Goal: Find contact information: Find contact information

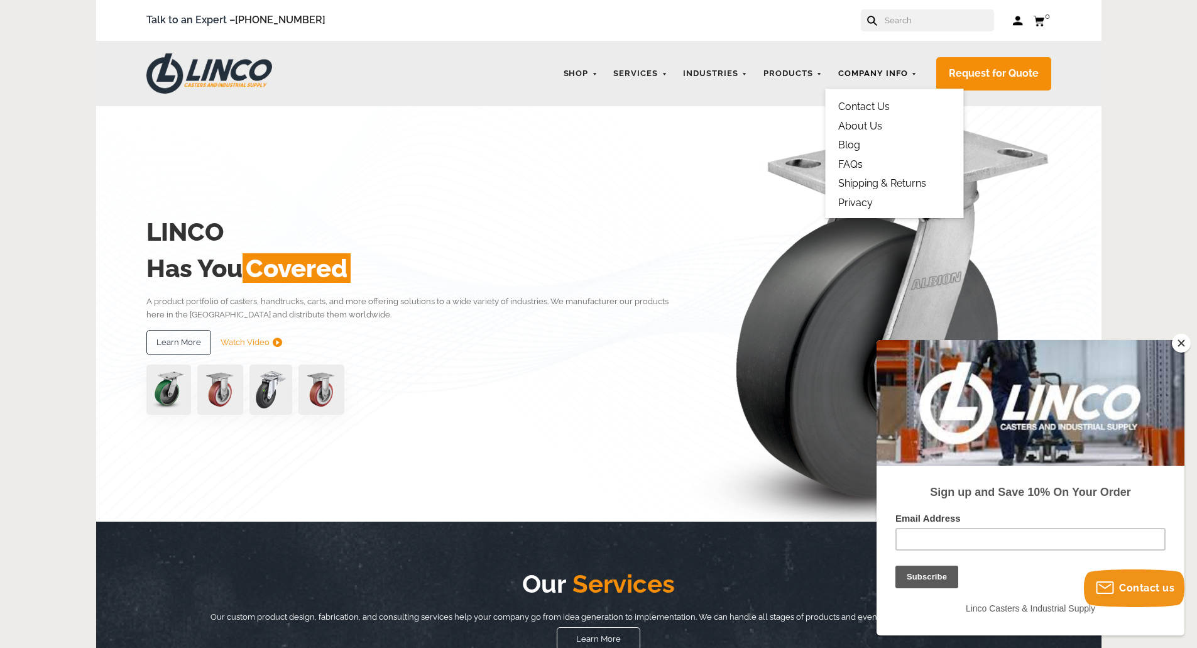
click at [914, 70] on link "Company Info" at bounding box center [878, 74] width 92 height 25
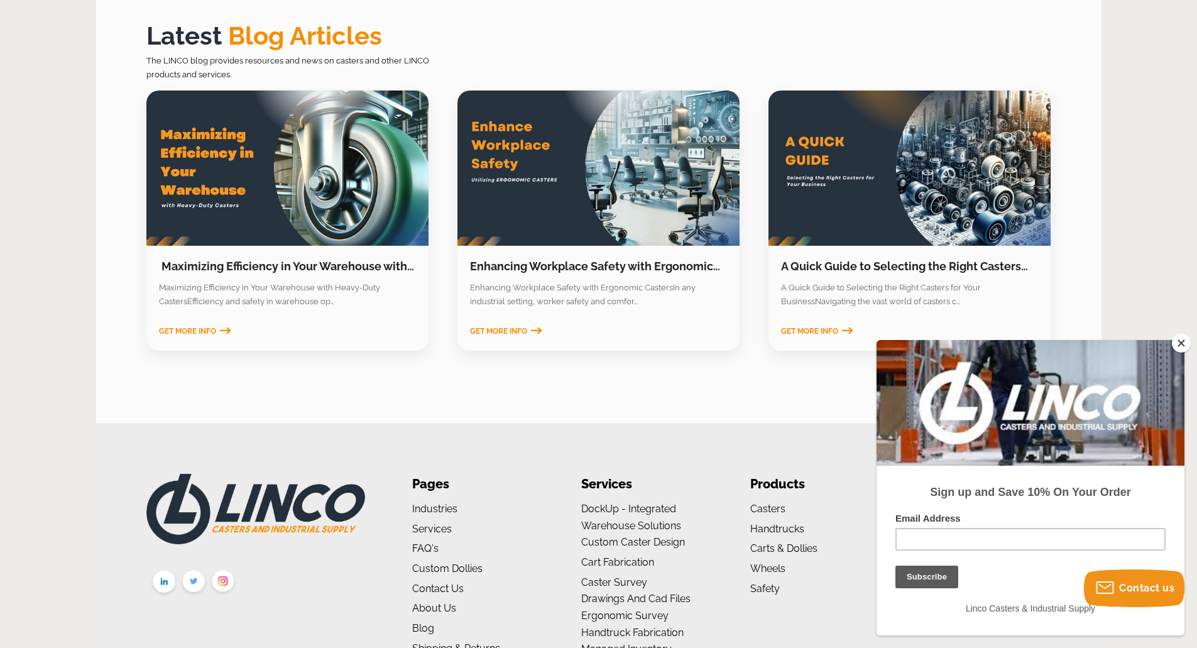
scroll to position [1944, 0]
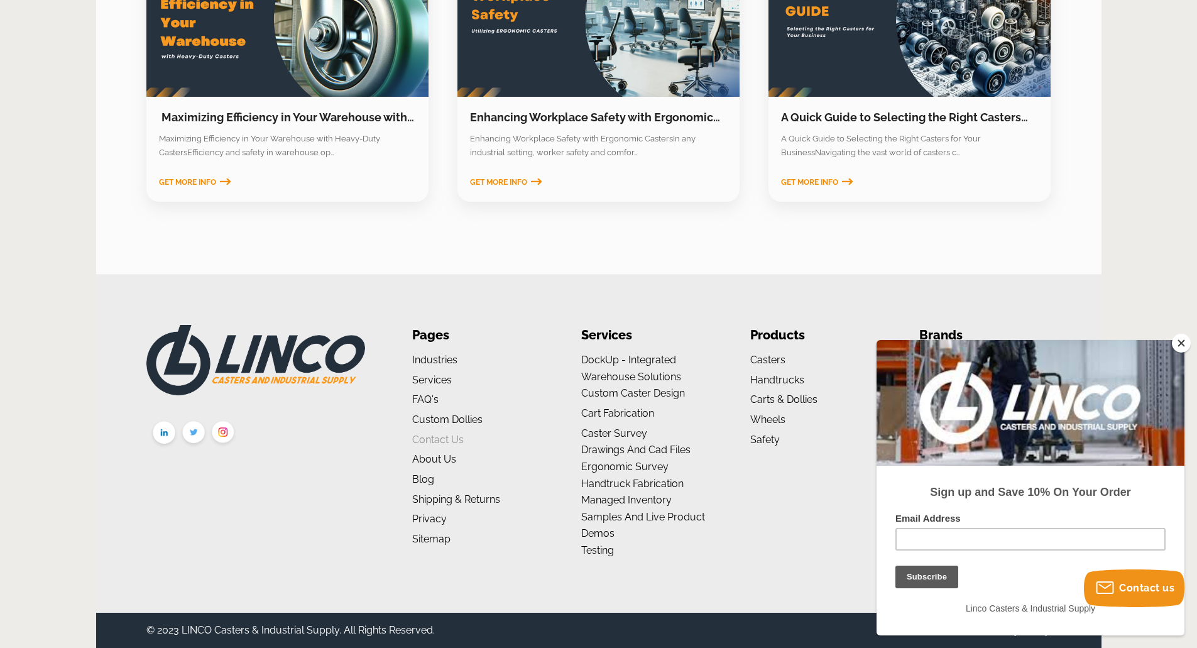
click at [437, 437] on link "Contact Us" at bounding box center [438, 440] width 52 height 12
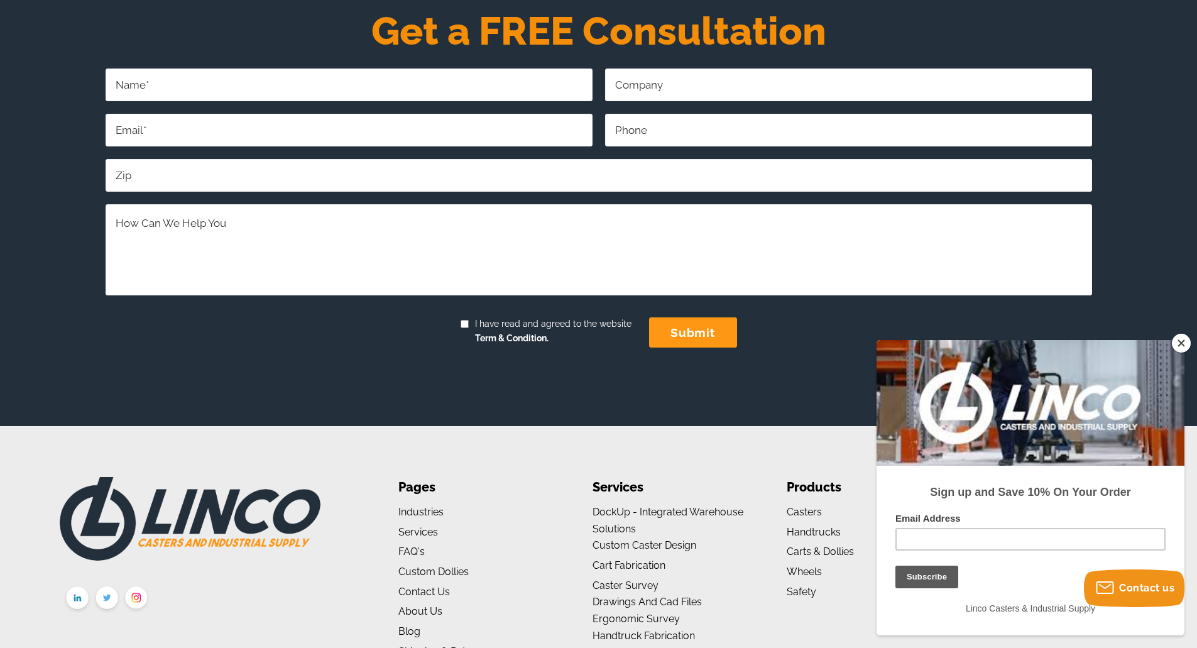
scroll to position [2011, 0]
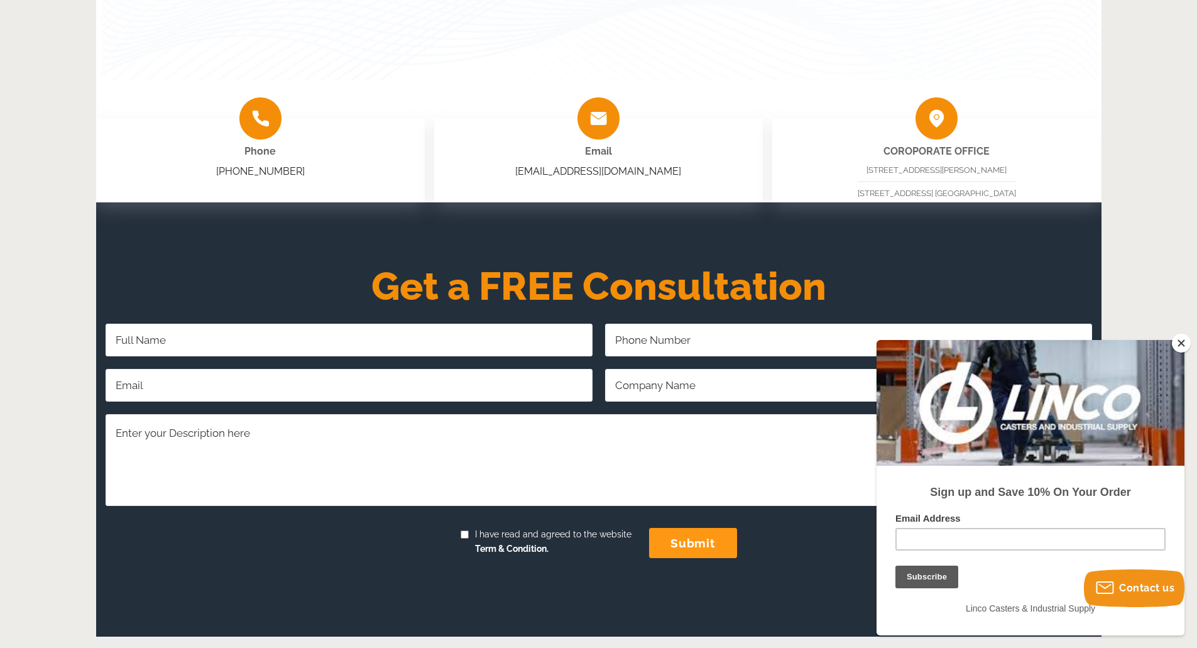
scroll to position [251, 0]
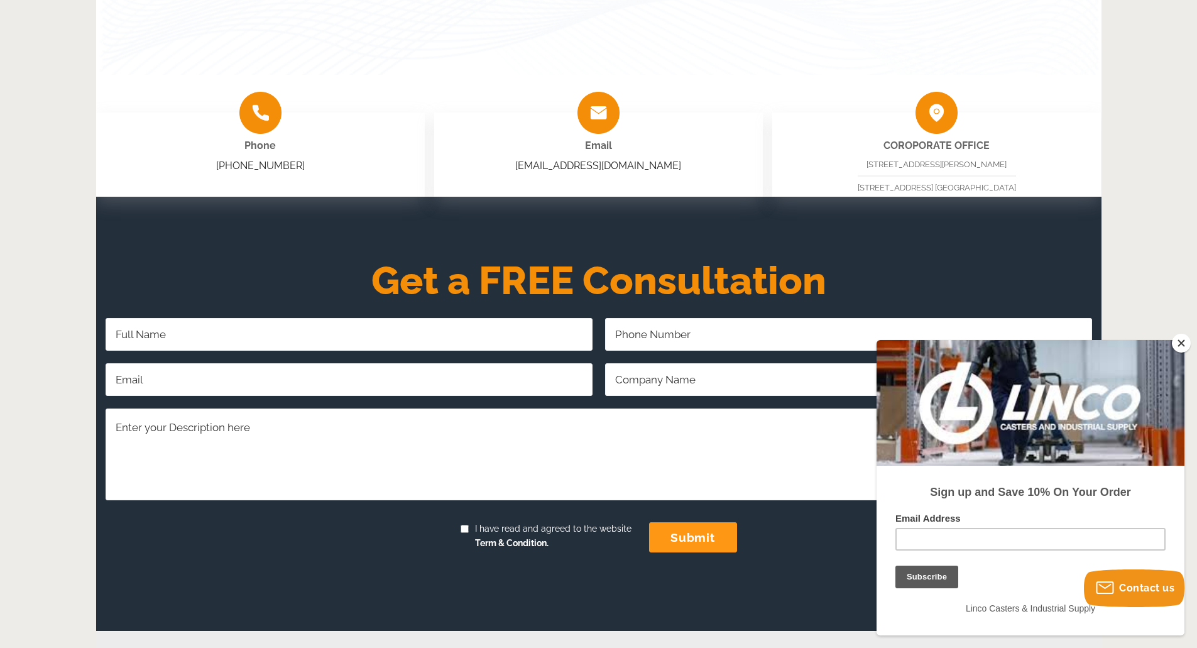
drag, startPoint x: 985, startPoint y: 162, endPoint x: 937, endPoint y: 160, distance: 48.5
click at [937, 160] on span "[STREET_ADDRESS][PERSON_NAME]" at bounding box center [937, 164] width 140 height 9
copy span "[GEOGRAPHIC_DATA], [GEOGRAPHIC_DATA]"
